Goal: Information Seeking & Learning: Learn about a topic

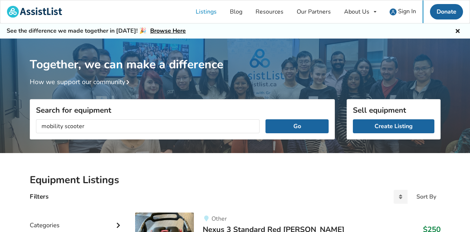
type input "mobility scooter"
click at [266, 119] on button "Go" at bounding box center [297, 126] width 63 height 14
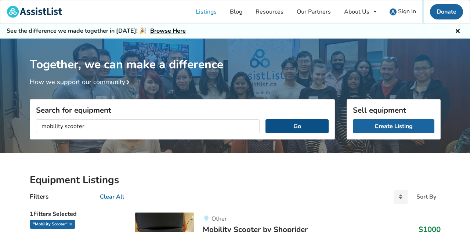
click at [278, 129] on button "Go" at bounding box center [297, 126] width 63 height 14
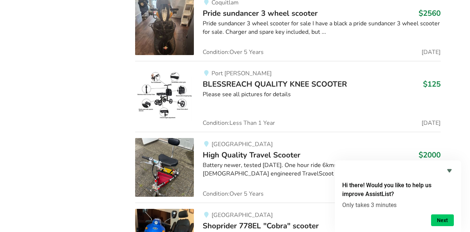
scroll to position [3293, 0]
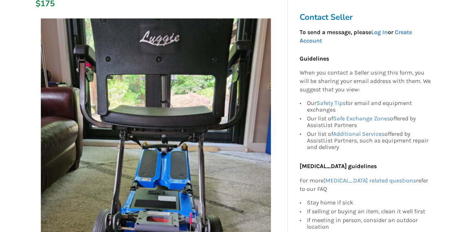
scroll to position [29, 0]
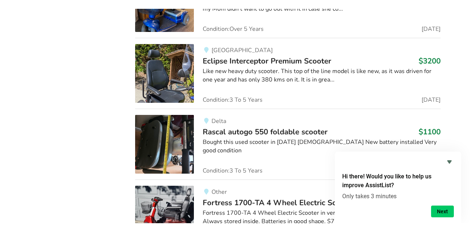
scroll to position [3537, 0]
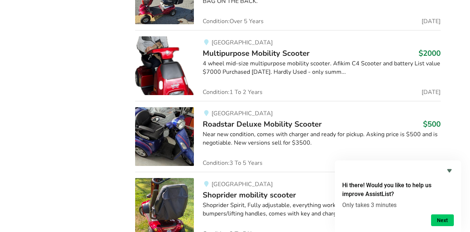
scroll to position [765, 0]
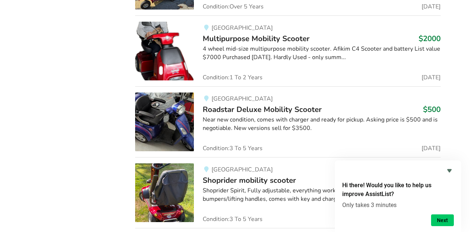
click at [169, 146] on img at bounding box center [164, 122] width 59 height 59
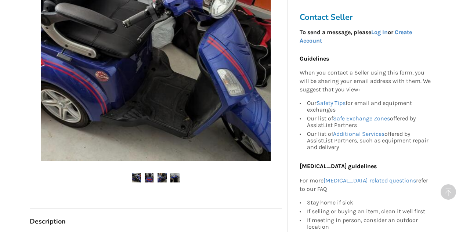
scroll to position [279, 0]
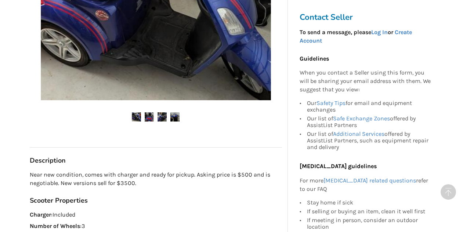
click at [147, 115] on img at bounding box center [149, 116] width 9 height 9
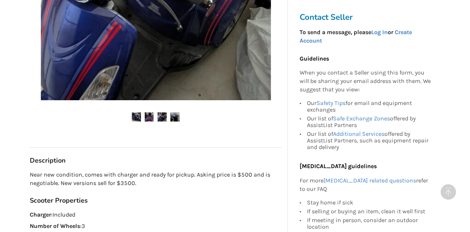
click at [134, 118] on img at bounding box center [136, 116] width 9 height 9
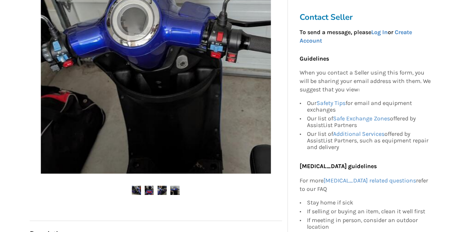
scroll to position [220, 0]
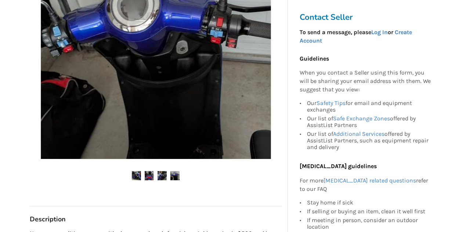
click at [136, 173] on img at bounding box center [136, 175] width 9 height 9
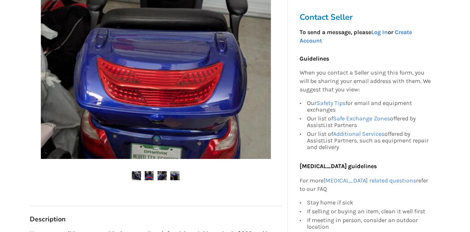
click at [207, 150] on img at bounding box center [156, 44] width 230 height 230
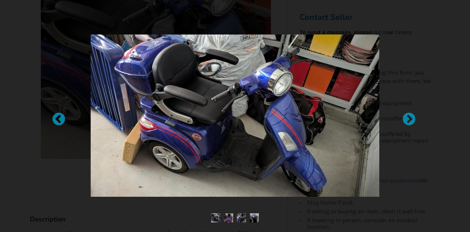
click at [378, 139] on img at bounding box center [235, 116] width 289 height 162
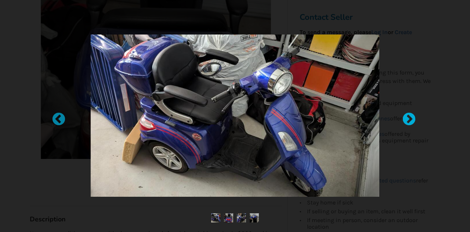
click at [408, 119] on div at bounding box center [405, 115] width 7 height 7
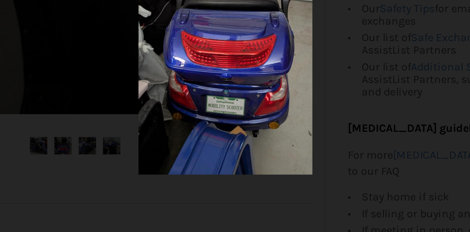
scroll to position [0, 0]
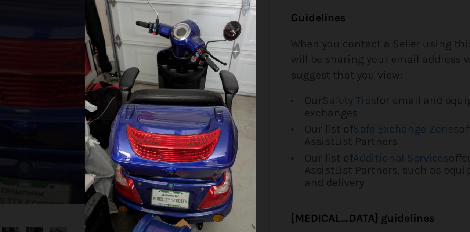
click at [144, 114] on div at bounding box center [235, 111] width 291 height 162
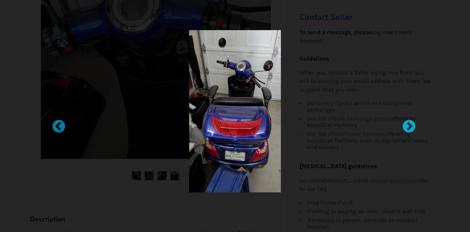
click at [404, 123] on div at bounding box center [405, 123] width 7 height 7
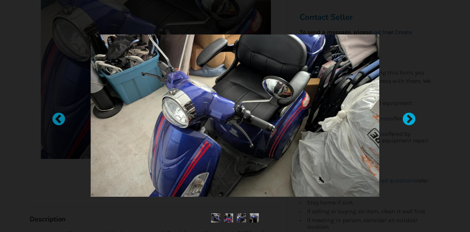
click at [407, 118] on div at bounding box center [405, 115] width 7 height 7
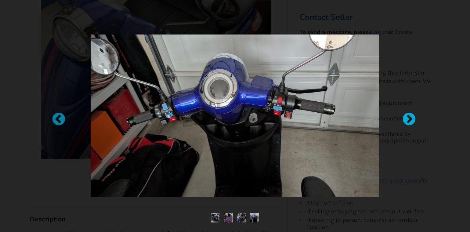
click at [409, 120] on div at bounding box center [405, 115] width 7 height 7
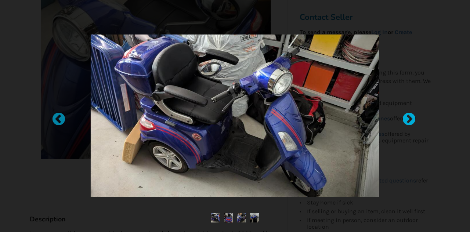
click at [409, 120] on div at bounding box center [405, 115] width 7 height 7
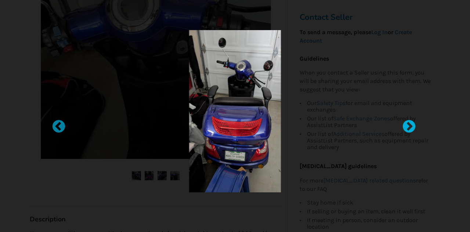
click at [409, 120] on div at bounding box center [405, 123] width 7 height 7
